Goal: Task Accomplishment & Management: Manage account settings

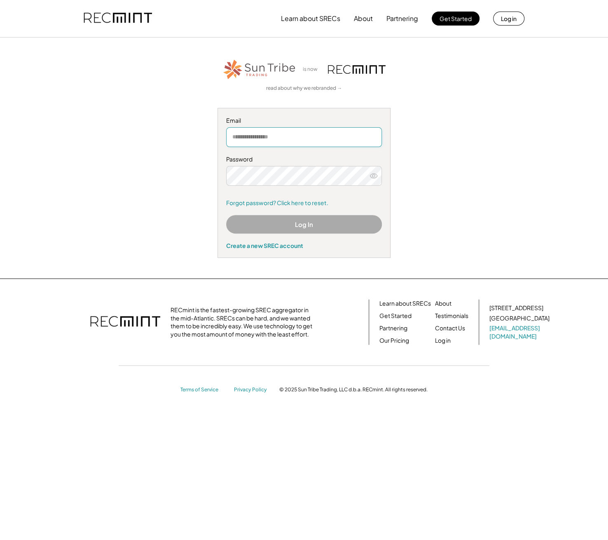
click at [274, 138] on input "email" at bounding box center [304, 137] width 156 height 20
type input "**********"
click at [371, 175] on icon at bounding box center [374, 176] width 8 height 8
click at [372, 176] on icon at bounding box center [374, 176] width 8 height 8
click at [300, 228] on button "Log In" at bounding box center [304, 224] width 156 height 19
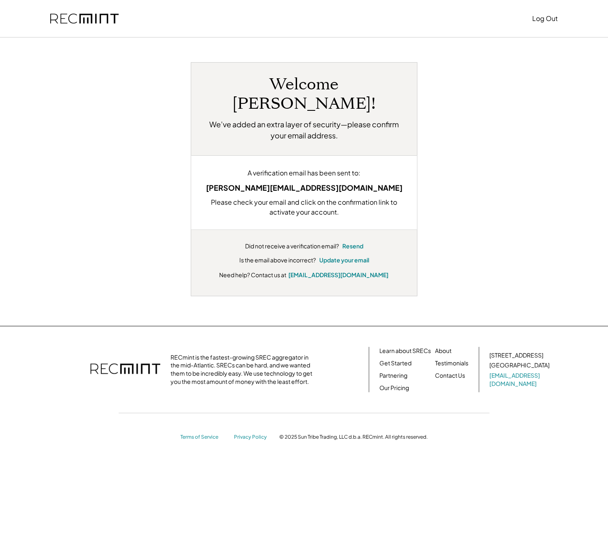
click at [127, 94] on div "Welcome Benito! We’ve added an extra layer of security—please confirm your emai…" at bounding box center [304, 179] width 511 height 234
